Goal: Check status: Check status

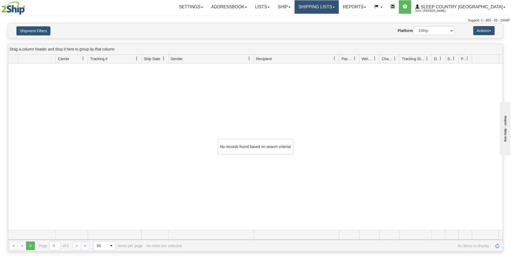
click at [338, 8] on link "Shipping lists" at bounding box center [317, 6] width 44 height 13
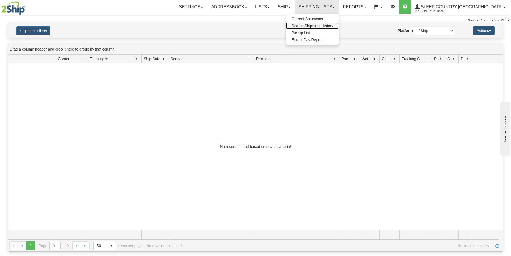
click at [331, 27] on span "Search Shipment History" at bounding box center [313, 26] width 42 height 4
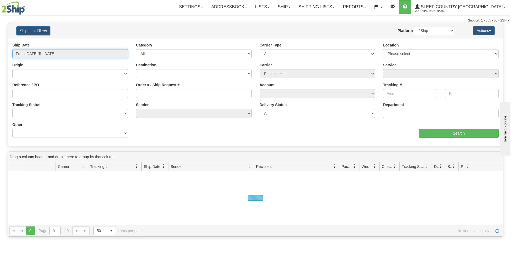
click at [54, 53] on input "From 09/11/2025 To 09/12/2025" at bounding box center [70, 53] width 116 height 9
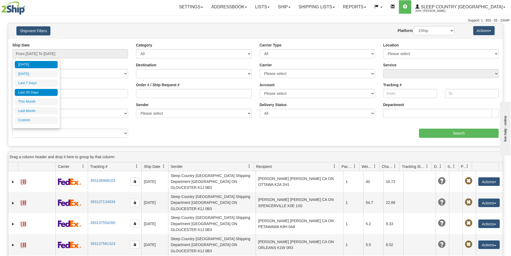
click at [35, 91] on li "Last 30 Days" at bounding box center [36, 92] width 43 height 7
type input "From [DATE] To [DATE]"
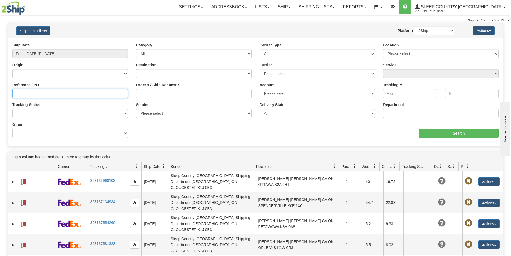
click at [25, 91] on input "Reference / PO" at bounding box center [70, 93] width 116 height 9
paste input "90071083030"
type input "90071083030"
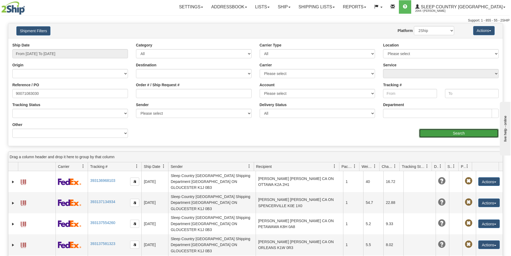
click at [443, 131] on input "Search" at bounding box center [459, 133] width 80 height 9
